Goal: Submit feedback/report problem

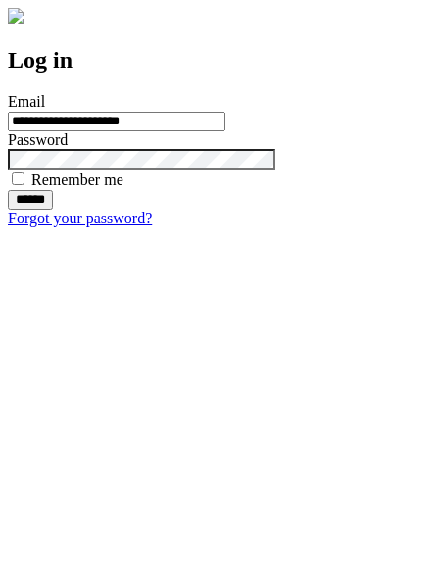
click at [53, 210] on input "******" at bounding box center [30, 200] width 45 height 20
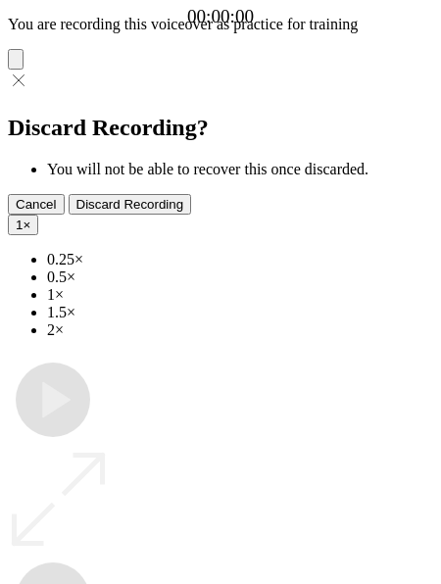
type input "**********"
